Goal: Task Accomplishment & Management: Complete application form

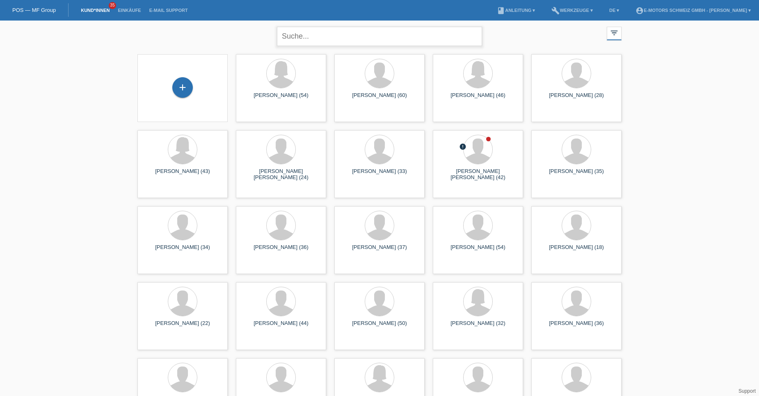
click at [304, 36] on input "text" at bounding box center [379, 36] width 205 height 19
type input "behar"
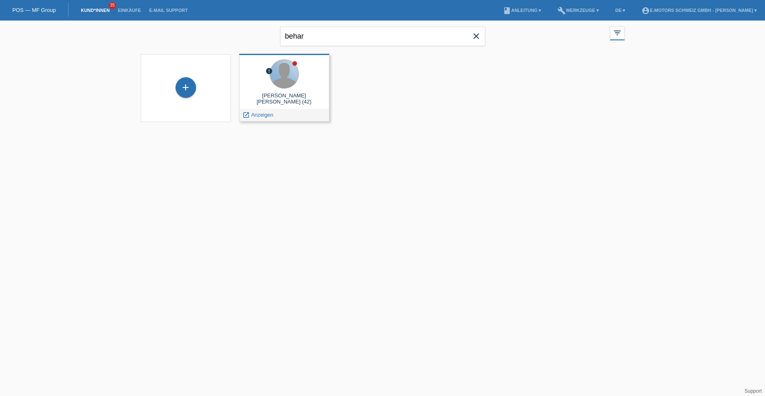
click at [292, 76] on div at bounding box center [284, 73] width 29 height 29
click at [269, 114] on span "Anzeigen" at bounding box center [262, 115] width 22 height 6
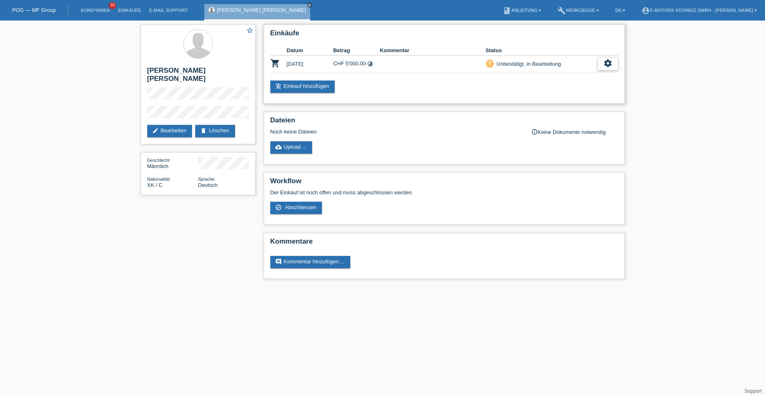
click at [606, 61] on icon "settings" at bounding box center [608, 63] width 9 height 9
click at [309, 84] on link "add_shopping_cart Einkauf hinzufügen" at bounding box center [302, 86] width 65 height 12
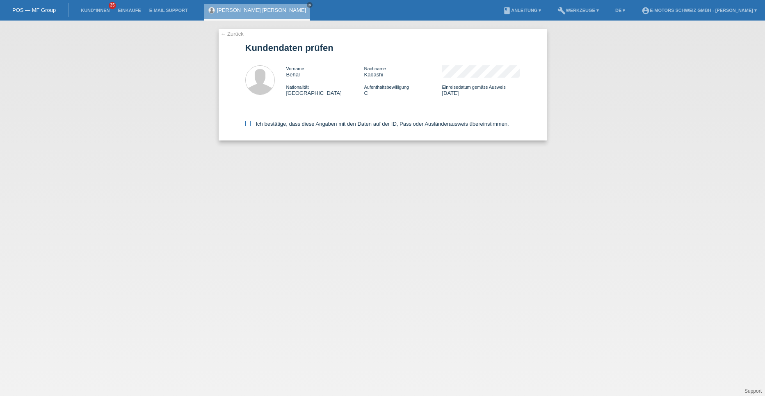
click at [248, 124] on icon at bounding box center [247, 123] width 5 height 5
click at [248, 124] on input "Ich bestätige, dass diese Angaben mit den Daten auf der ID, Pass oder Ausländer…" at bounding box center [247, 123] width 5 height 5
checkbox input "true"
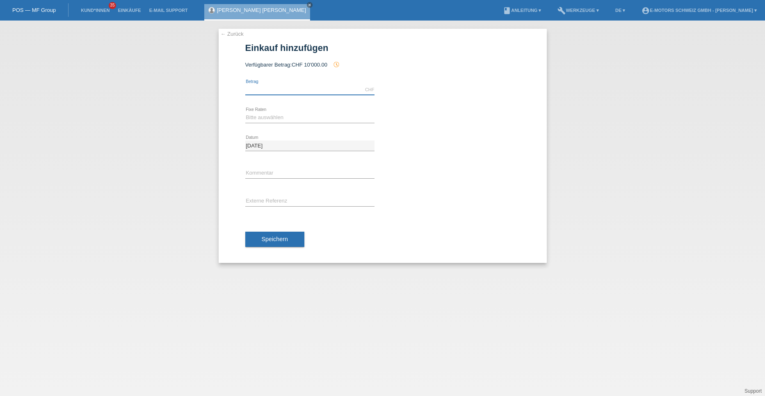
click at [267, 87] on input "text" at bounding box center [309, 90] width 129 height 10
type input "2700.00"
click at [265, 116] on select "Bitte auswählen 12 Raten 24 Raten 36 Raten 48 Raten" at bounding box center [309, 117] width 129 height 10
select select "214"
click at [245, 112] on select "Bitte auswählen 12 Raten 24 Raten 36 Raten 48 Raten" at bounding box center [309, 117] width 129 height 10
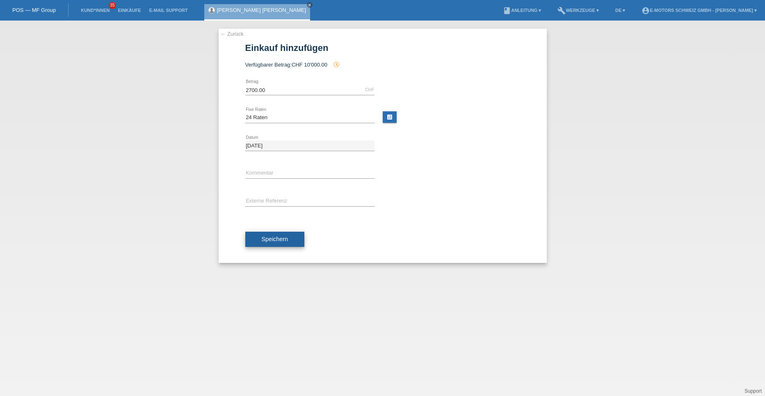
click at [269, 236] on span "Speichern" at bounding box center [275, 239] width 26 height 7
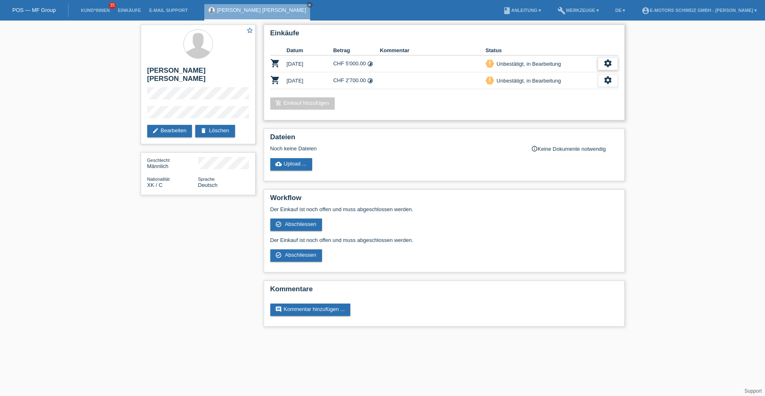
click at [609, 63] on icon "settings" at bounding box center [608, 63] width 9 height 9
click at [606, 64] on icon "settings" at bounding box center [608, 63] width 9 height 9
click at [552, 90] on span "AGB herunterladen" at bounding box center [550, 89] width 48 height 10
click at [602, 62] on div "settings" at bounding box center [608, 63] width 21 height 13
click at [558, 114] on span "Kunde ist vom Kauf zurückgetreten..." at bounding box center [571, 113] width 90 height 10
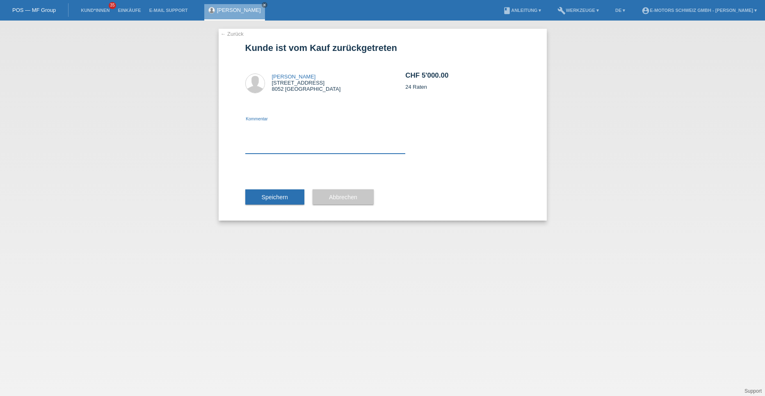
click at [265, 152] on textarea at bounding box center [325, 138] width 160 height 32
type textarea "zu hoch"
click at [271, 192] on button "Speichern" at bounding box center [274, 197] width 59 height 16
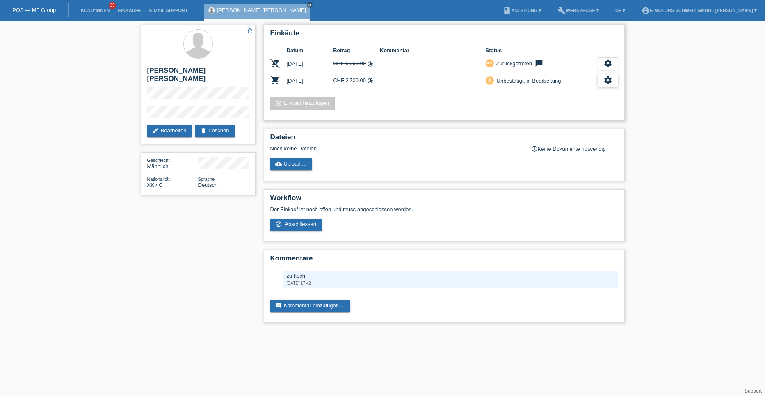
click at [606, 81] on icon "settings" at bounding box center [608, 79] width 9 height 9
click at [534, 94] on span "Anzeigen" at bounding box center [538, 93] width 25 height 10
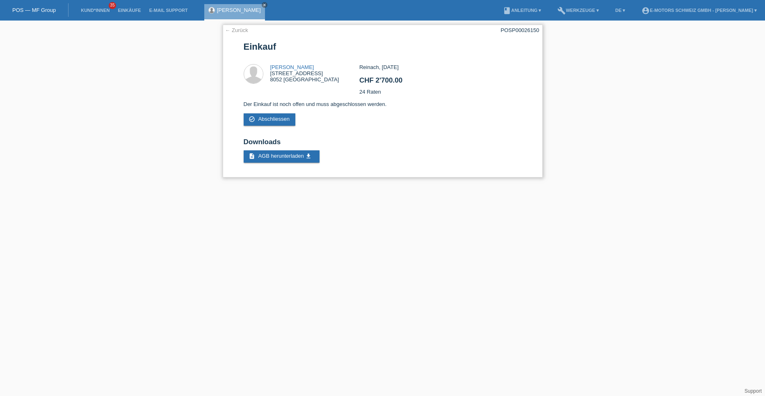
click at [241, 27] on link "← Zurück" at bounding box center [236, 30] width 23 height 6
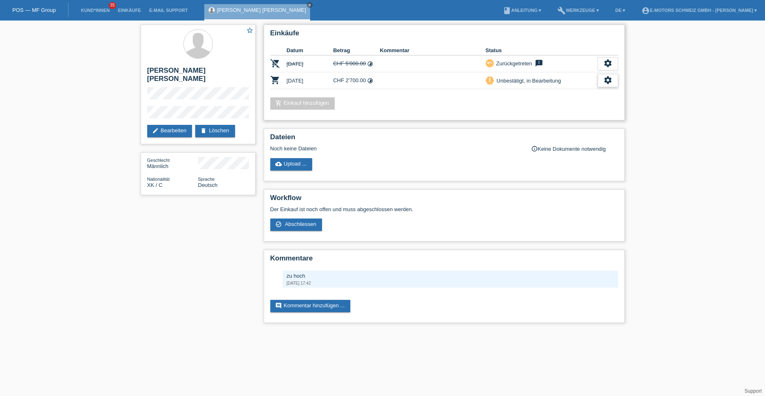
click at [606, 82] on icon "settings" at bounding box center [608, 79] width 9 height 9
click at [535, 118] on span "Abschliessen" at bounding box center [543, 118] width 34 height 10
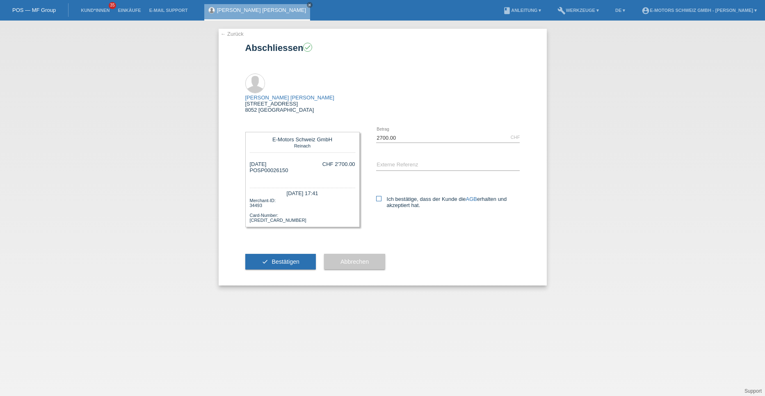
click at [382, 196] on label "Ich bestätige, dass der Kunde die AGB erhalten und akzeptiert hat." at bounding box center [448, 202] width 144 height 12
click at [382, 196] on input "Ich bestätige, dass der Kunde die AGB erhalten und akzeptiert hat." at bounding box center [378, 198] width 5 height 5
checkbox input "true"
click at [268, 254] on button "check Bestätigen" at bounding box center [280, 262] width 71 height 16
